Goal: Find specific page/section: Find specific page/section

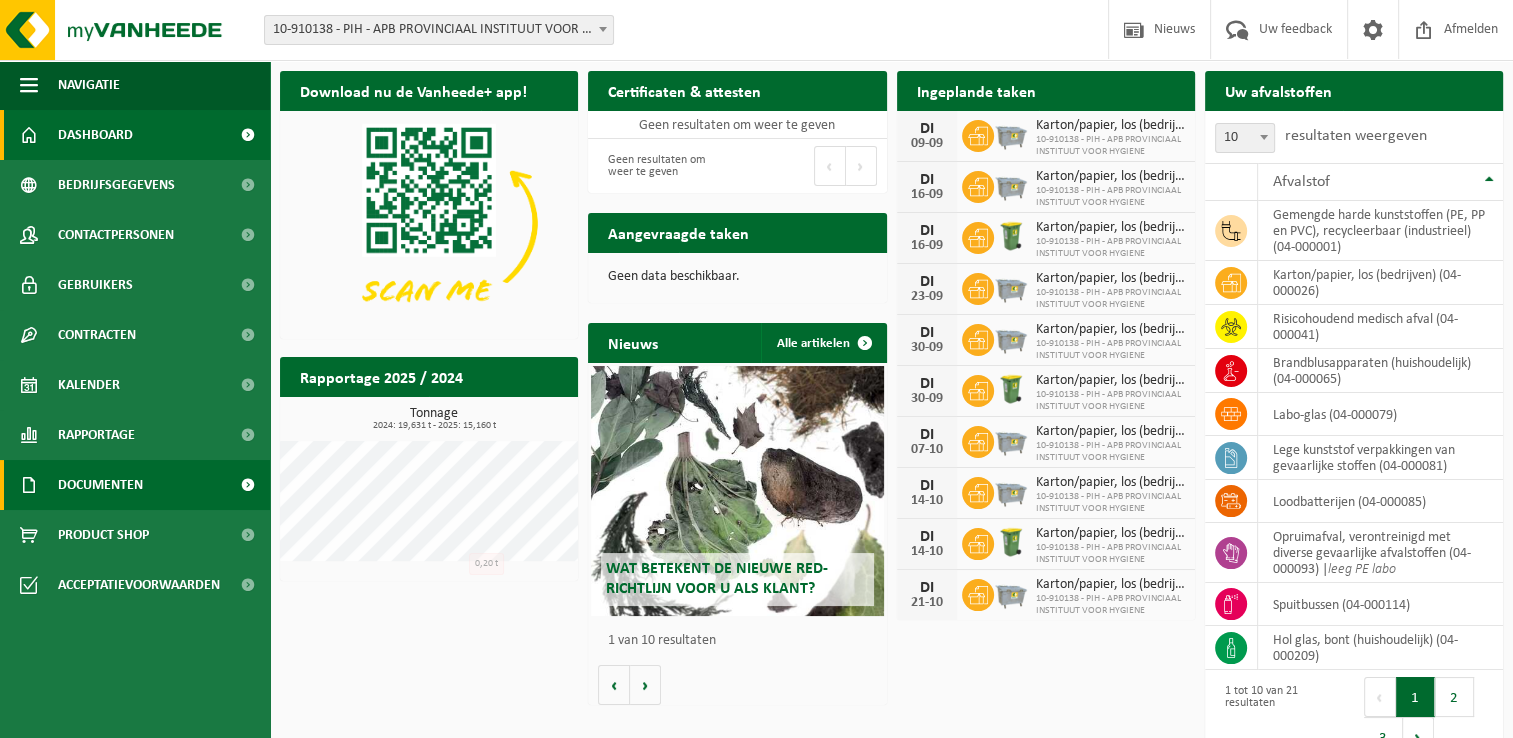
drag, startPoint x: 499, startPoint y: 672, endPoint x: 255, endPoint y: 498, distance: 299.6
click at [499, 672] on div "Download nu de Vanheede+ app! Verberg Certificaten & attesten Bekijk uw certifi…" at bounding box center [891, 416] width 1233 height 711
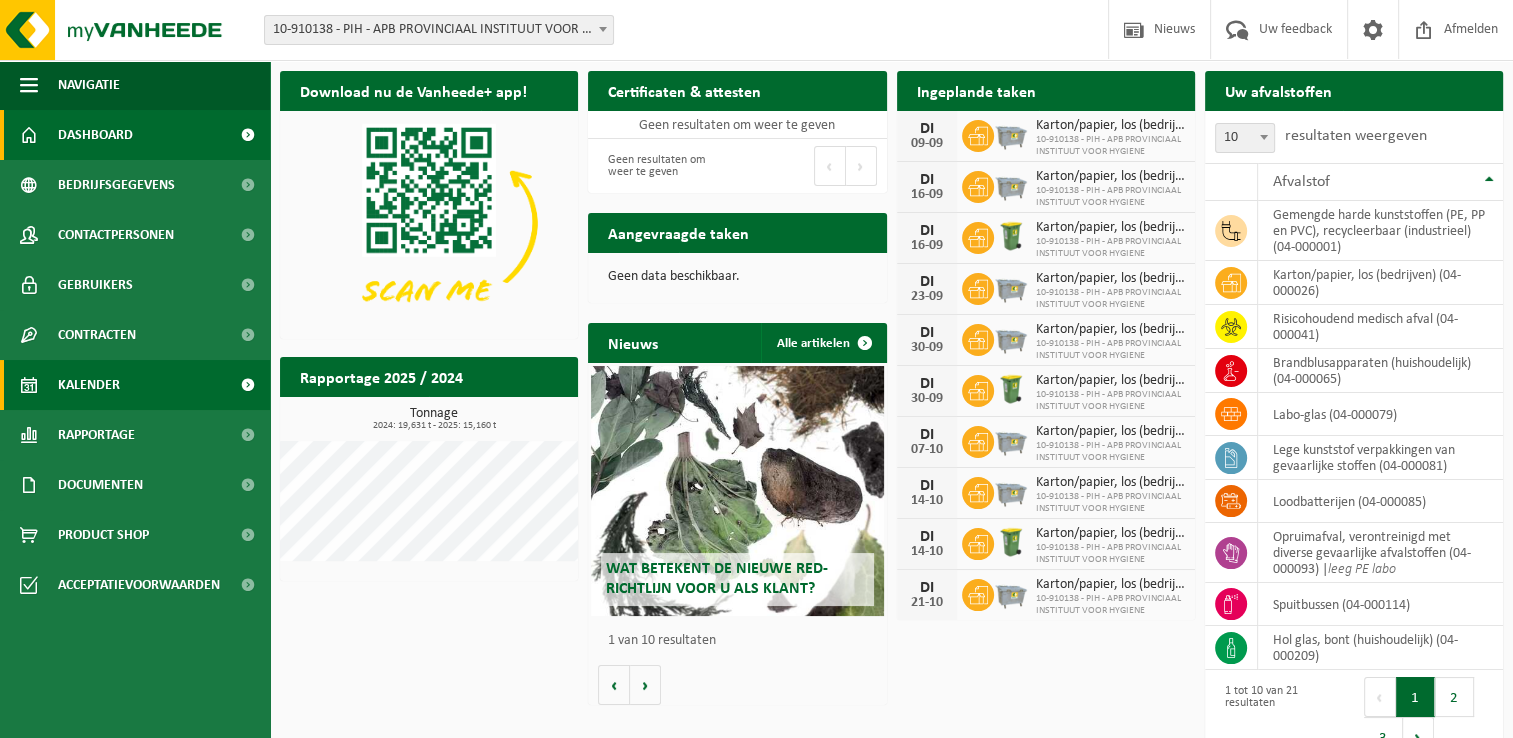
click at [122, 378] on link "Kalender" at bounding box center [135, 385] width 270 height 50
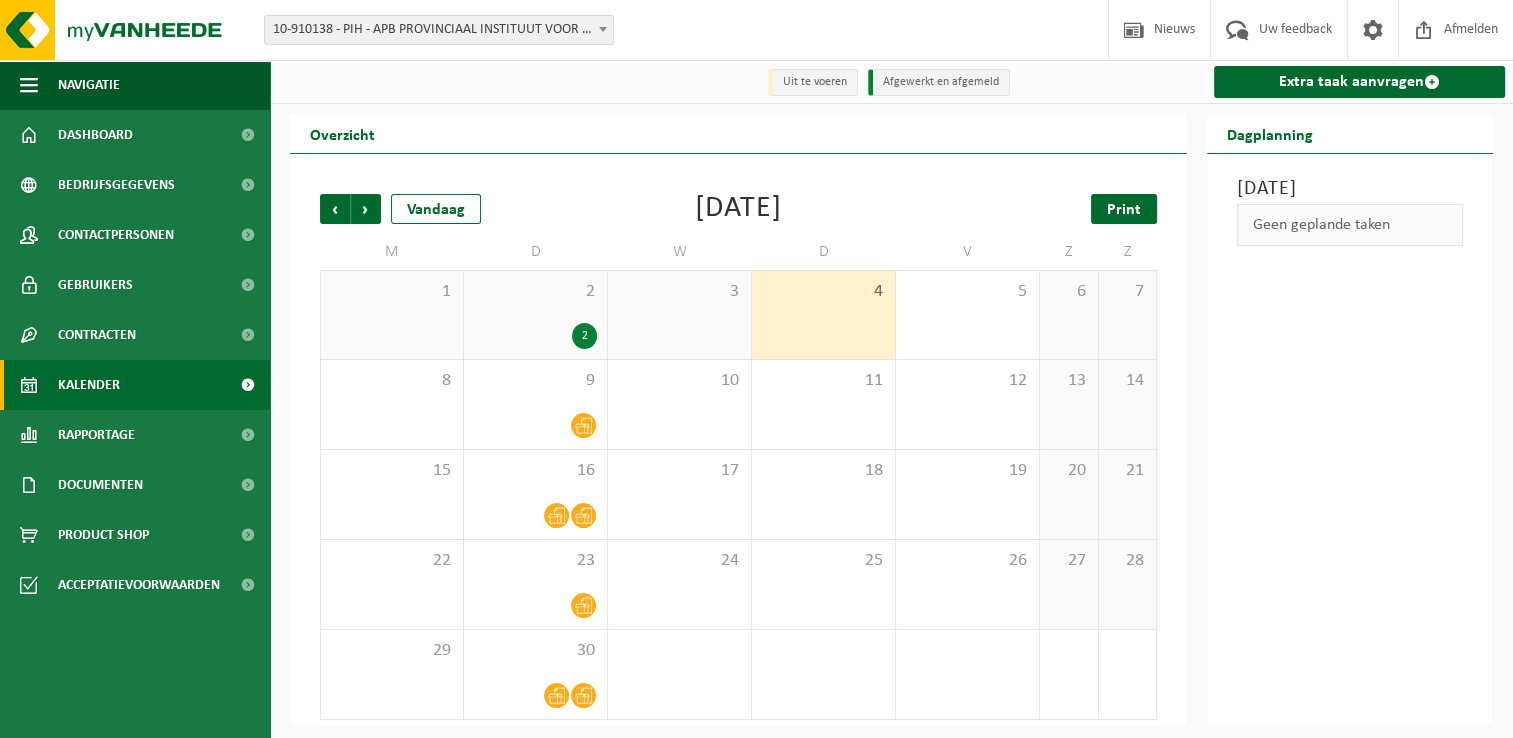
click at [1113, 215] on span "Print" at bounding box center [1124, 210] width 34 height 16
click at [536, 282] on span "2" at bounding box center [535, 292] width 123 height 22
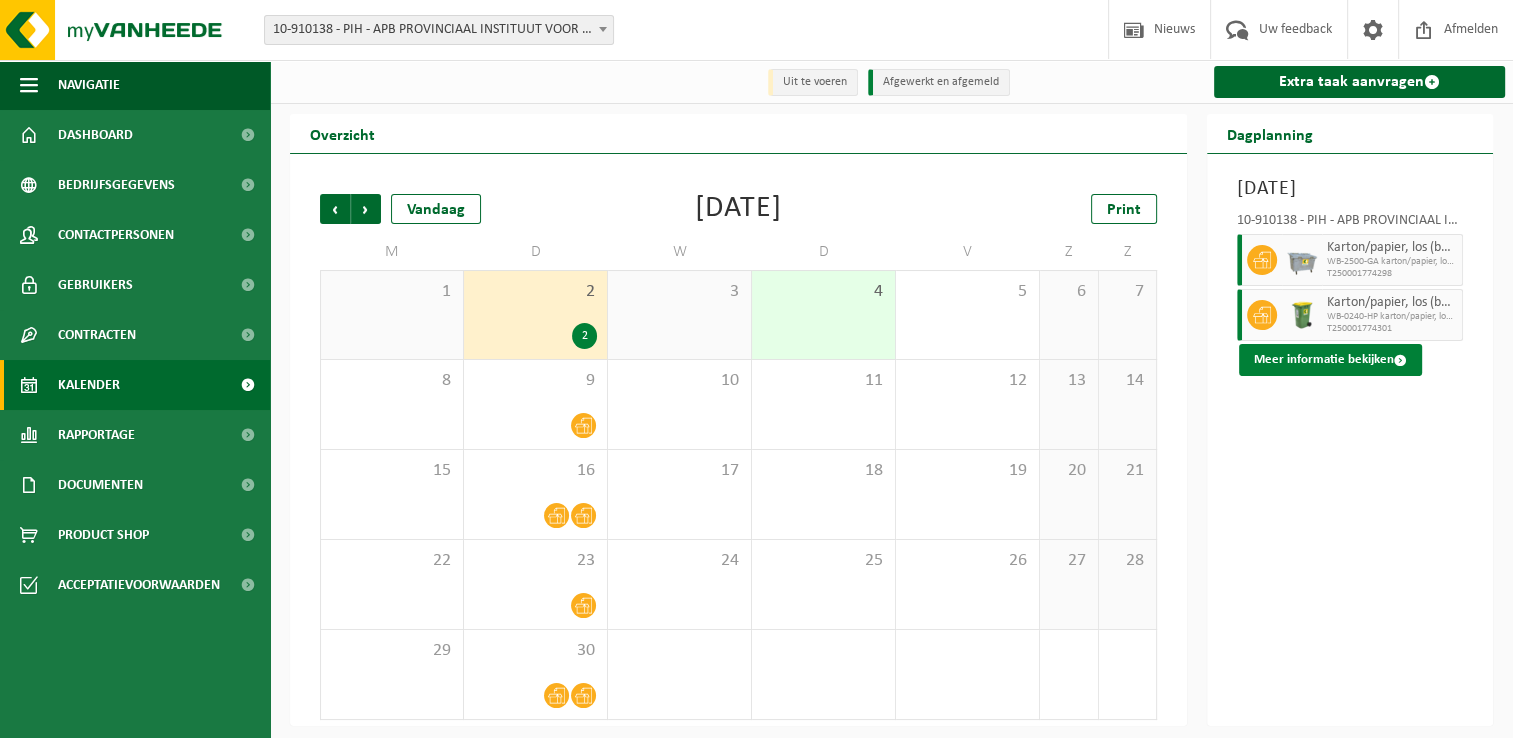
click at [1379, 376] on button "Meer informatie bekijken" at bounding box center [1330, 360] width 183 height 32
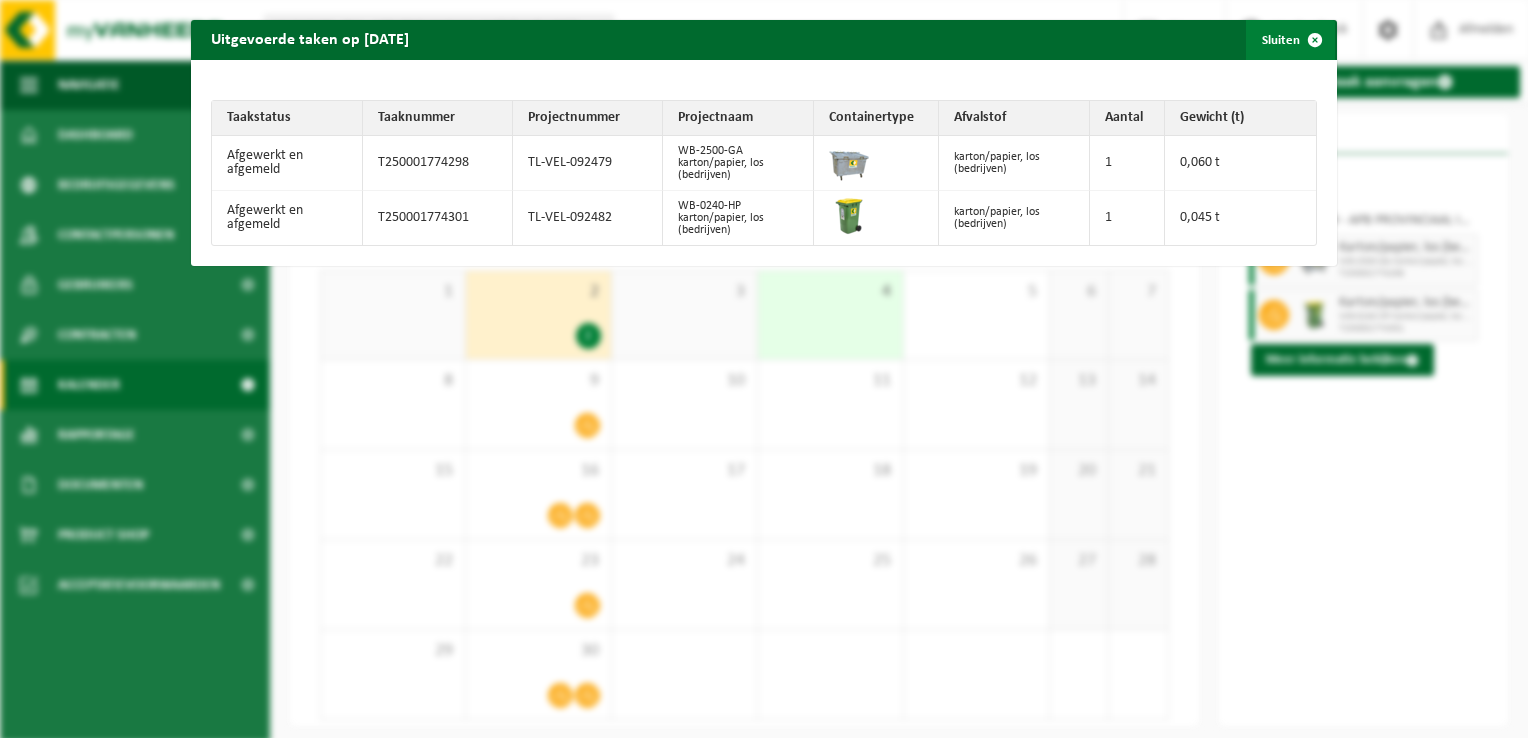
click at [1273, 46] on button "Sluiten" at bounding box center [1290, 40] width 89 height 40
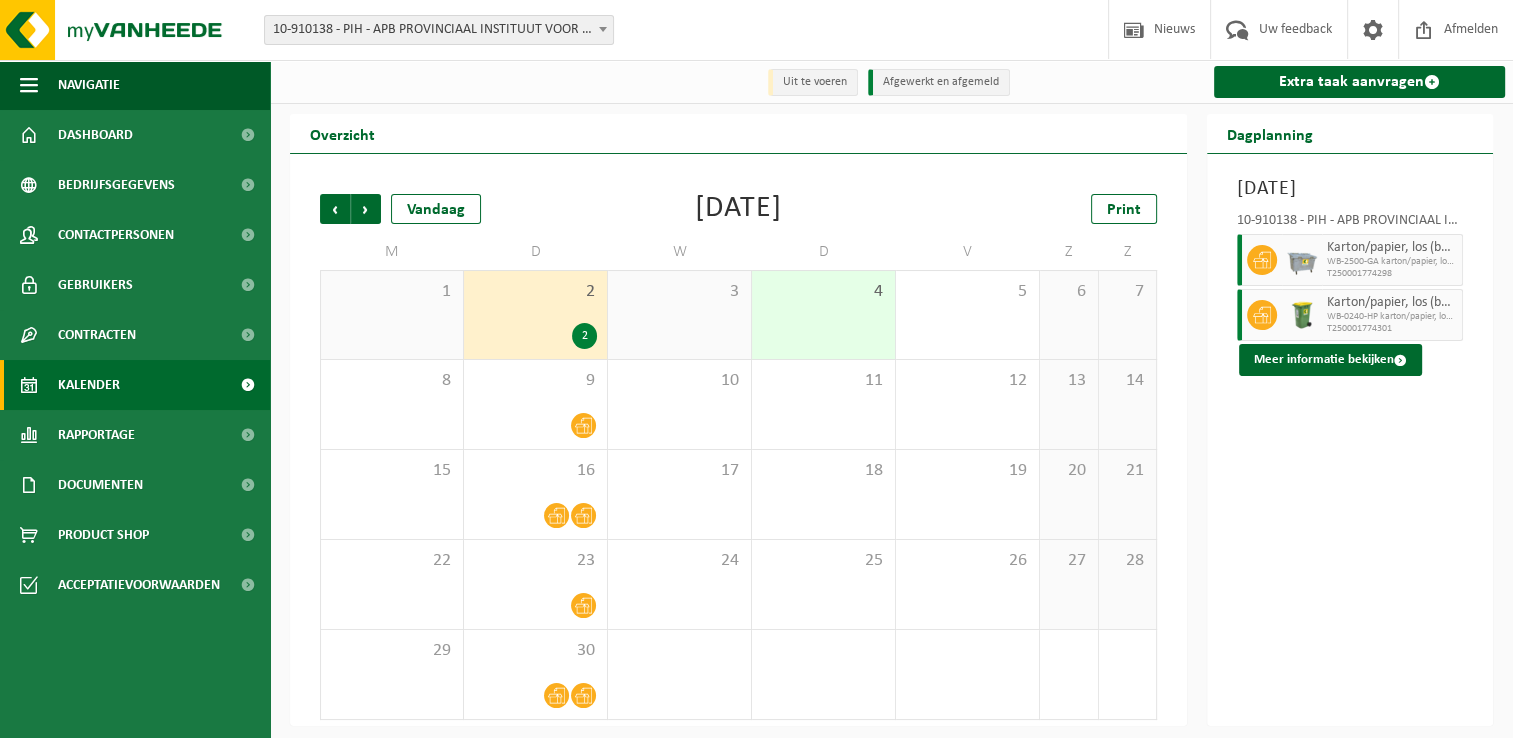
click at [704, 224] on div "September 2025" at bounding box center [738, 209] width 87 height 30
click at [1400, 86] on link "Extra taak aanvragen" at bounding box center [1359, 82] width 291 height 32
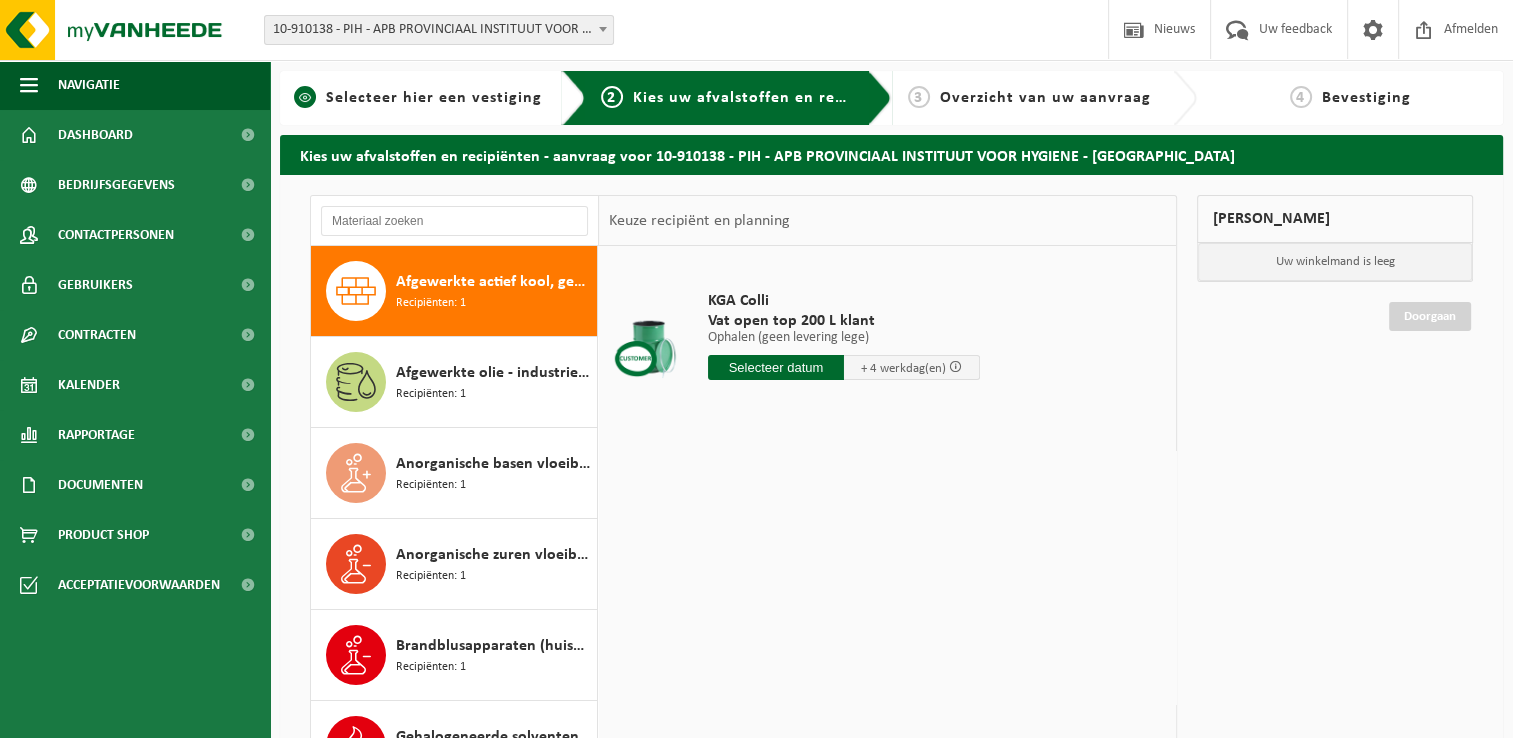
click at [419, 102] on span "Selecteer hier een vestiging" at bounding box center [434, 98] width 216 height 16
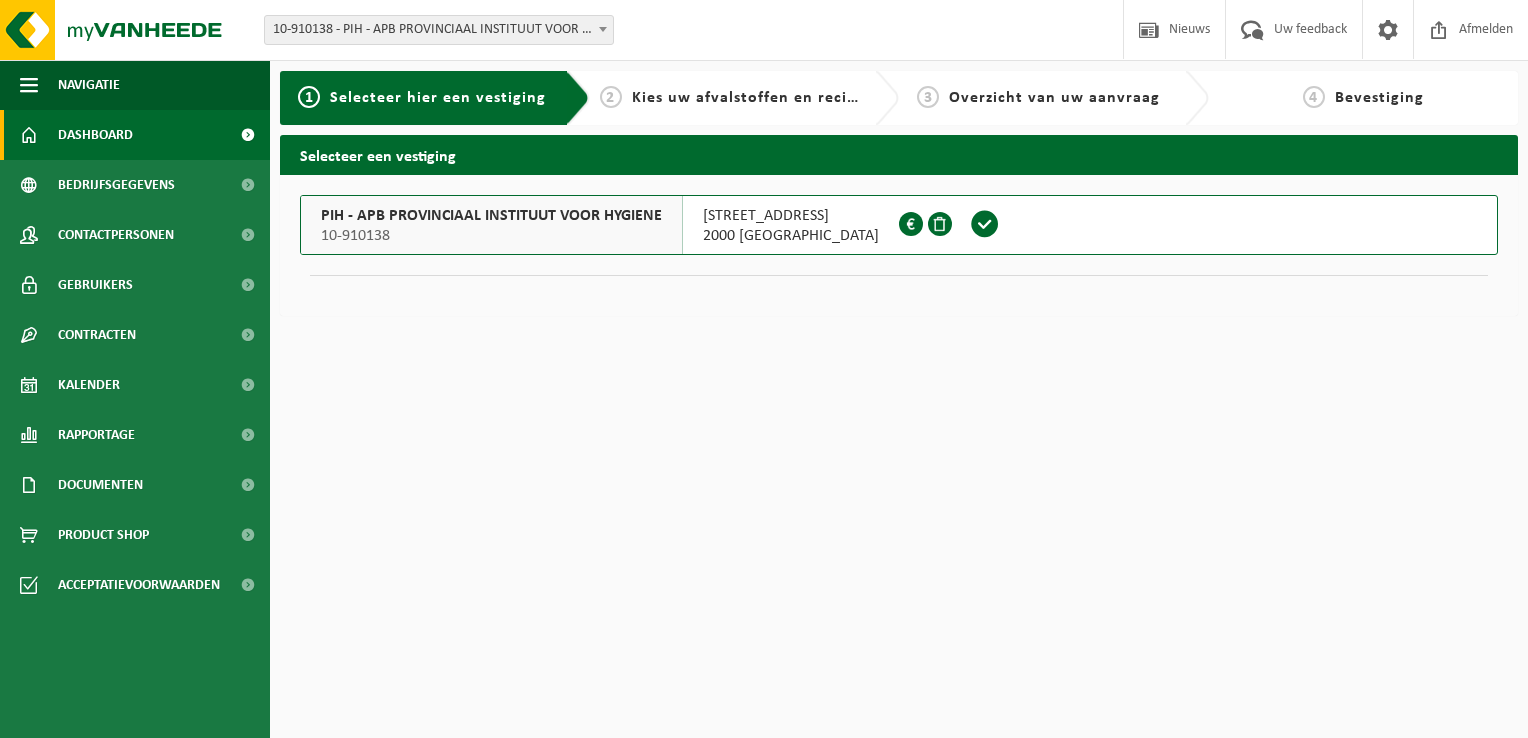
click at [128, 142] on span "Dashboard" at bounding box center [95, 135] width 75 height 50
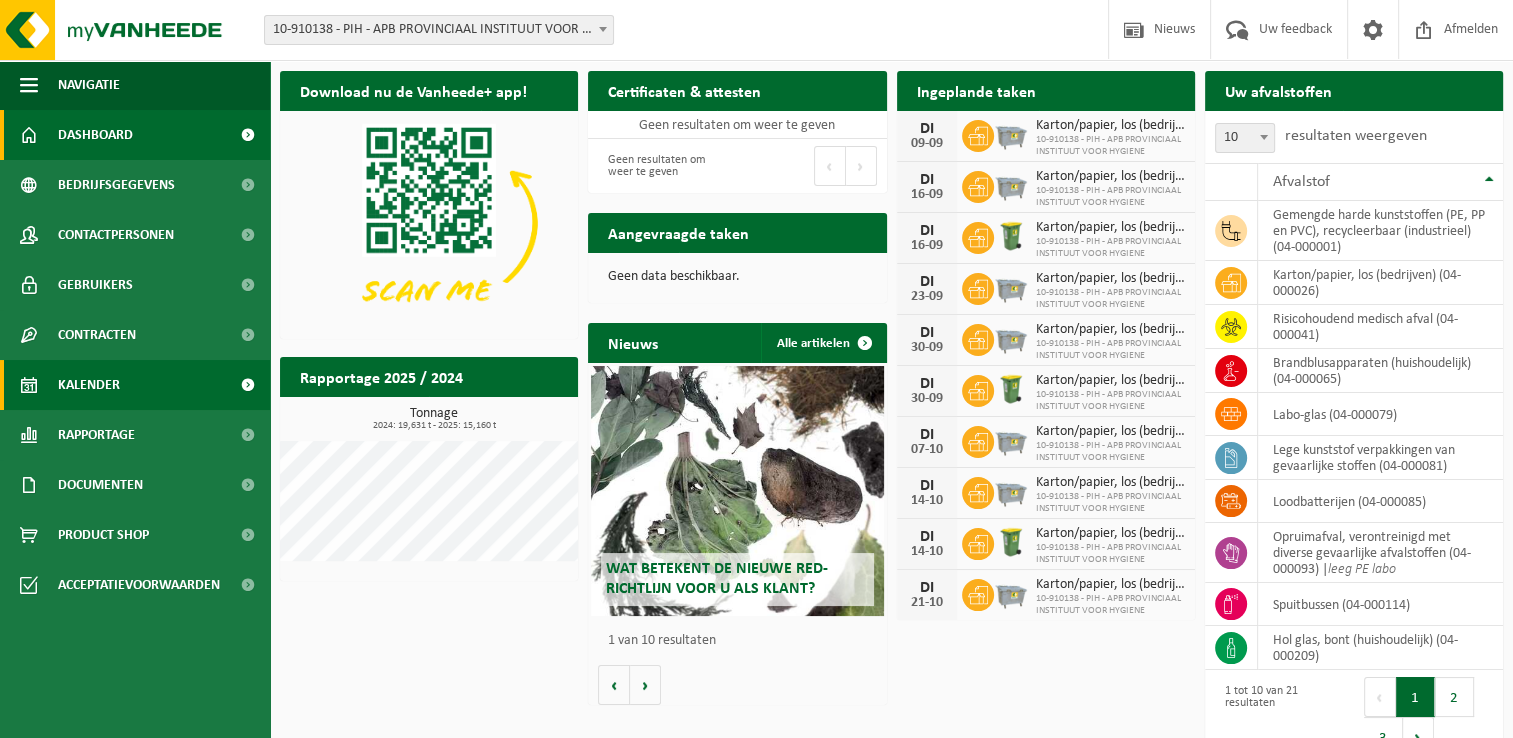
click at [118, 388] on span "Kalender" at bounding box center [89, 385] width 62 height 50
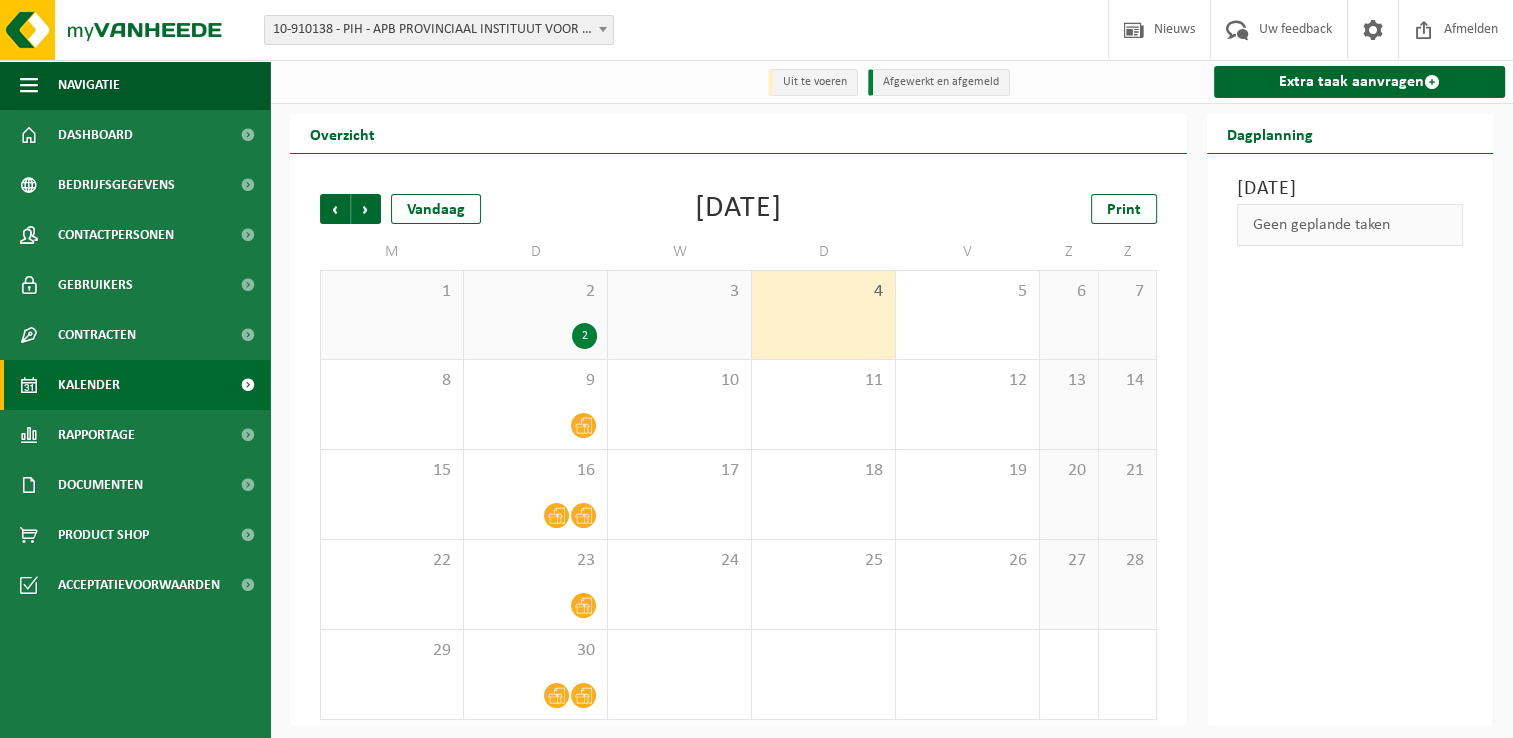
click at [782, 200] on div "September 2025" at bounding box center [738, 209] width 87 height 30
click at [695, 195] on div "September 2025" at bounding box center [738, 209] width 87 height 30
click at [674, 236] on td "W" at bounding box center [680, 252] width 144 height 36
click at [725, 246] on td "W" at bounding box center [680, 252] width 144 height 36
click at [114, 486] on span "Documenten" at bounding box center [100, 485] width 85 height 50
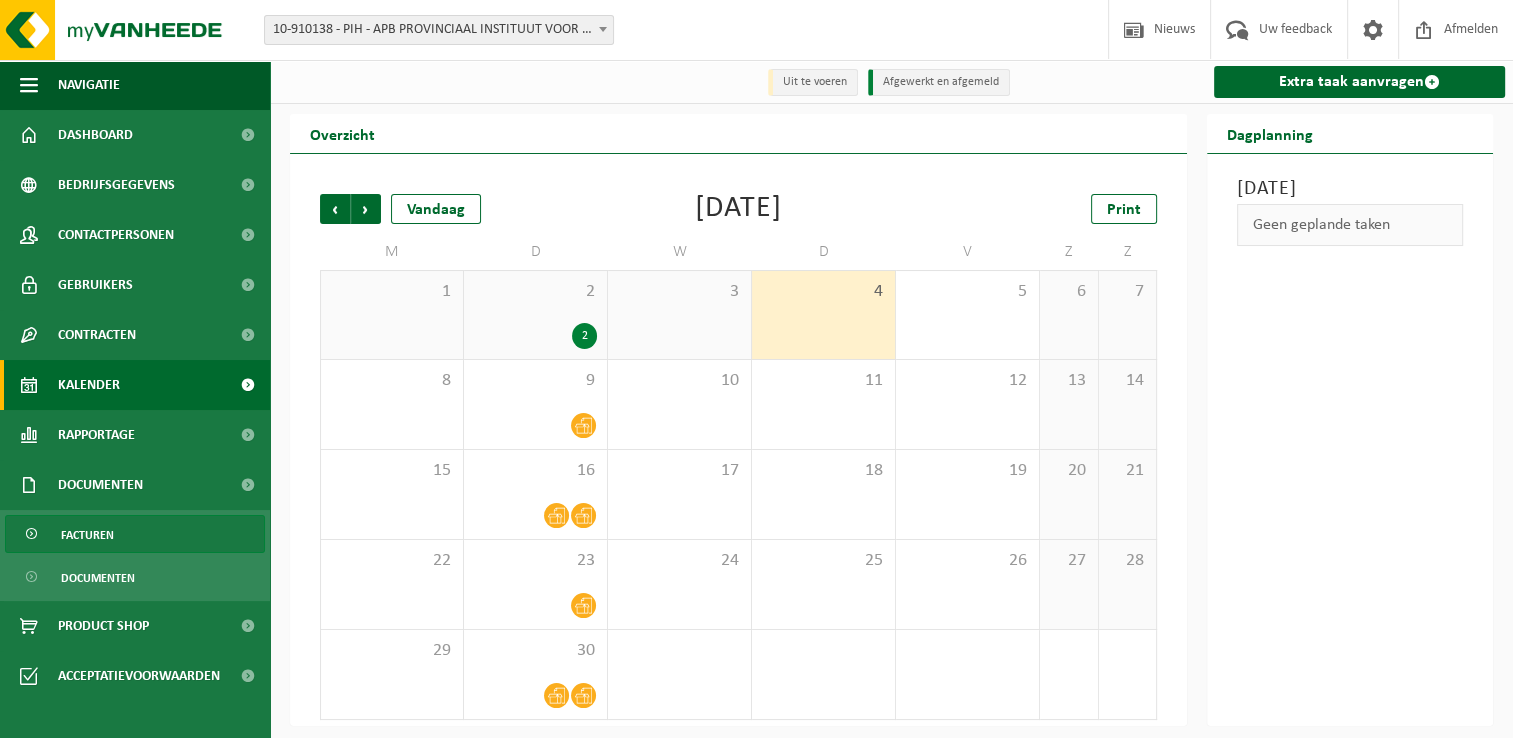
click at [128, 542] on link "Facturen" at bounding box center [135, 534] width 260 height 38
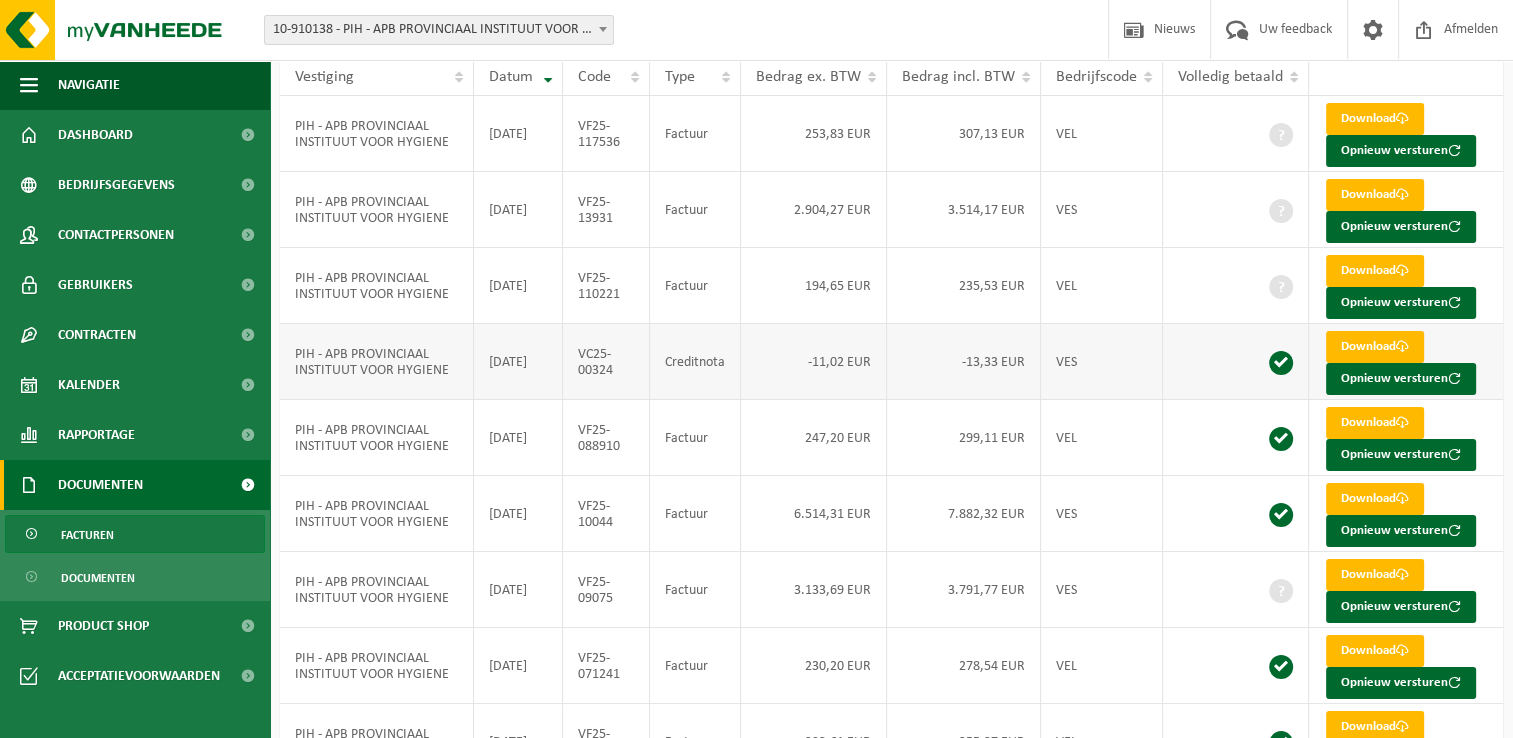
scroll to position [200, 0]
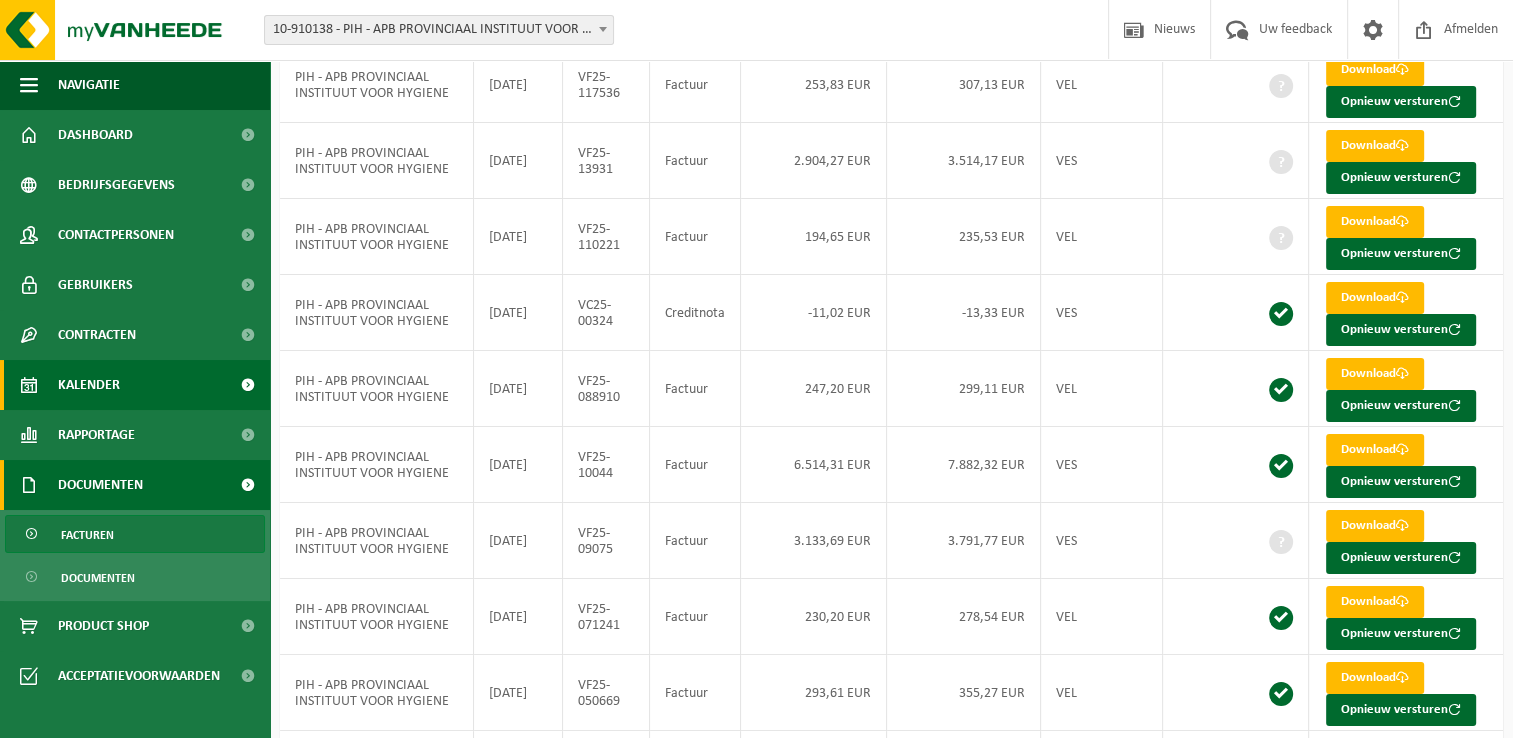
click at [137, 395] on link "Kalender" at bounding box center [135, 385] width 270 height 50
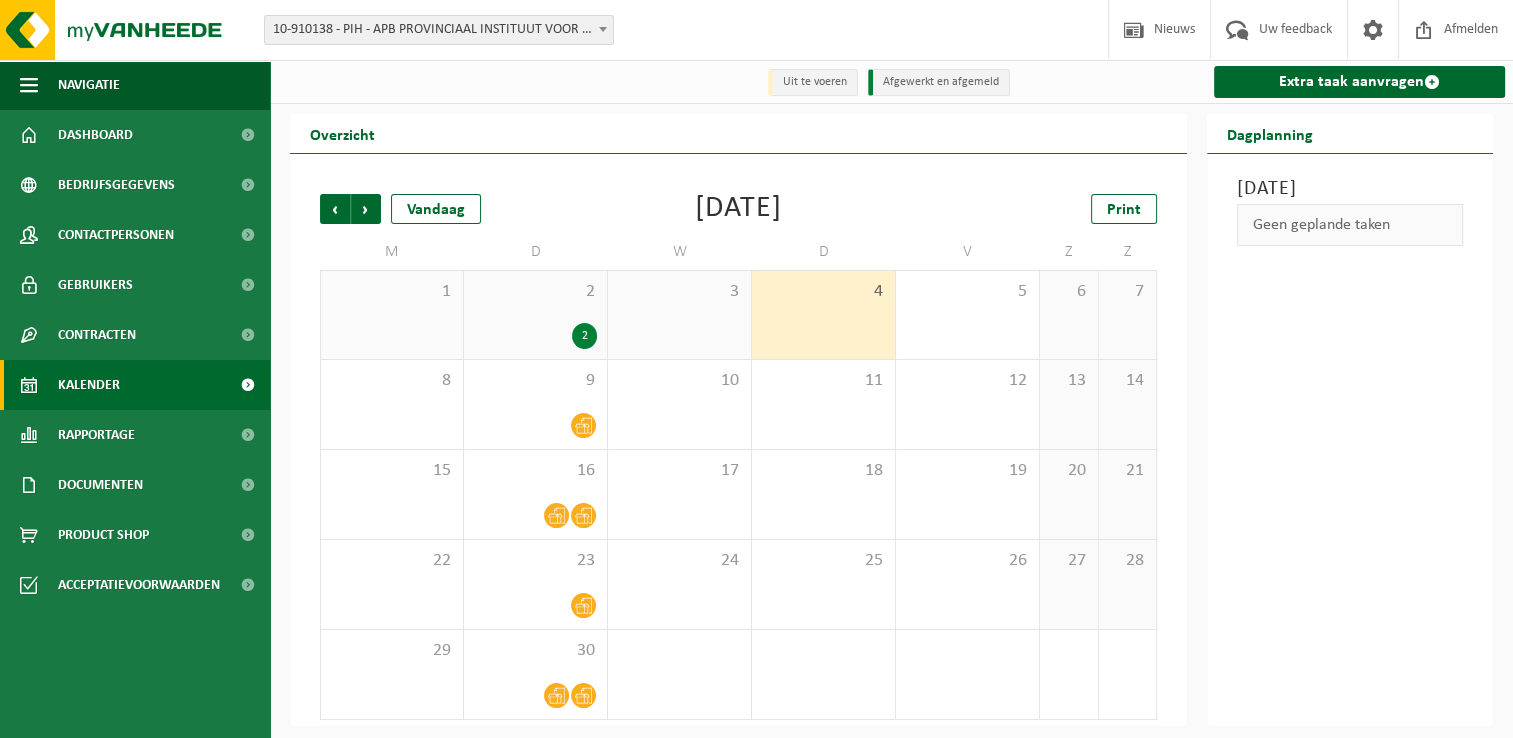
click at [882, 208] on div "Vorige Volgende Vandaag [DATE] Print" at bounding box center [738, 209] width 837 height 30
click at [782, 205] on div "[DATE]" at bounding box center [738, 209] width 87 height 30
